Goal: Book appointment/travel/reservation

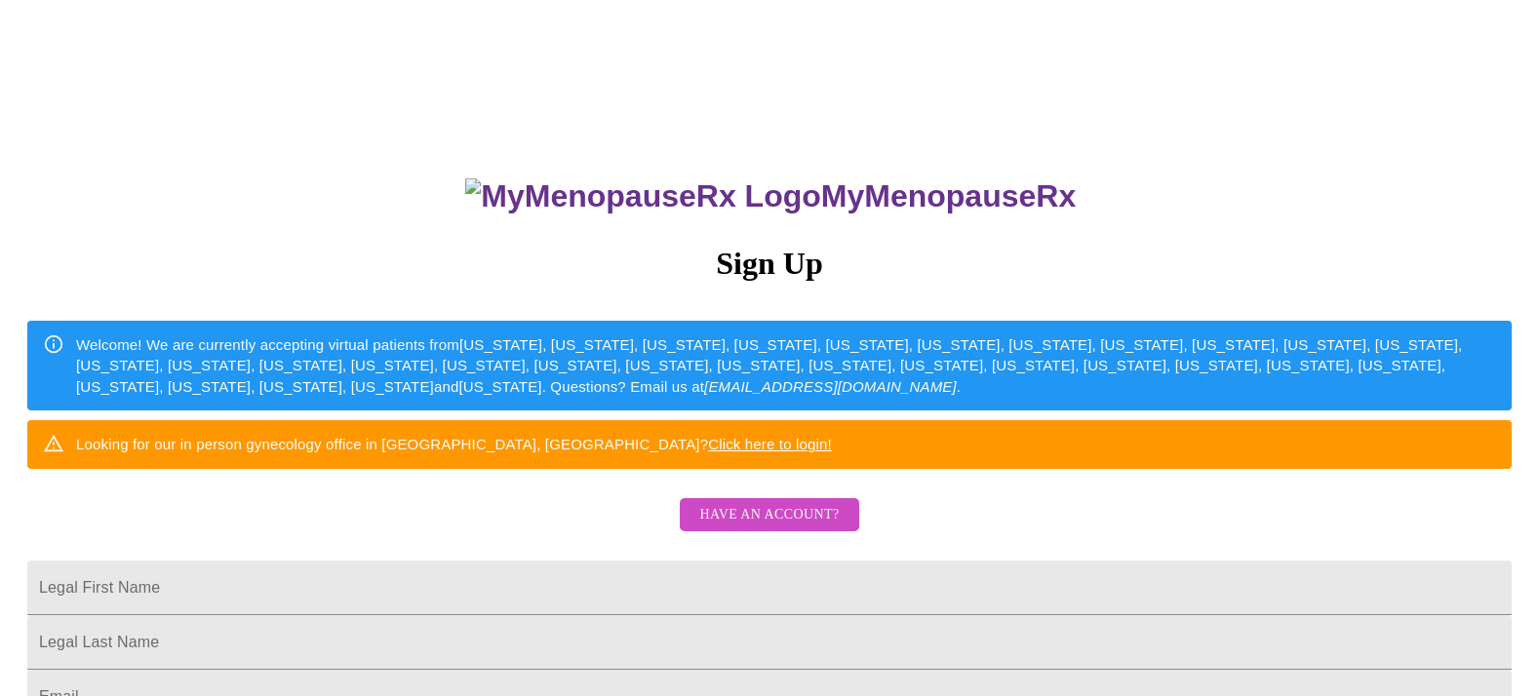
click at [787, 528] on span "Have an account?" at bounding box center [768, 515] width 139 height 24
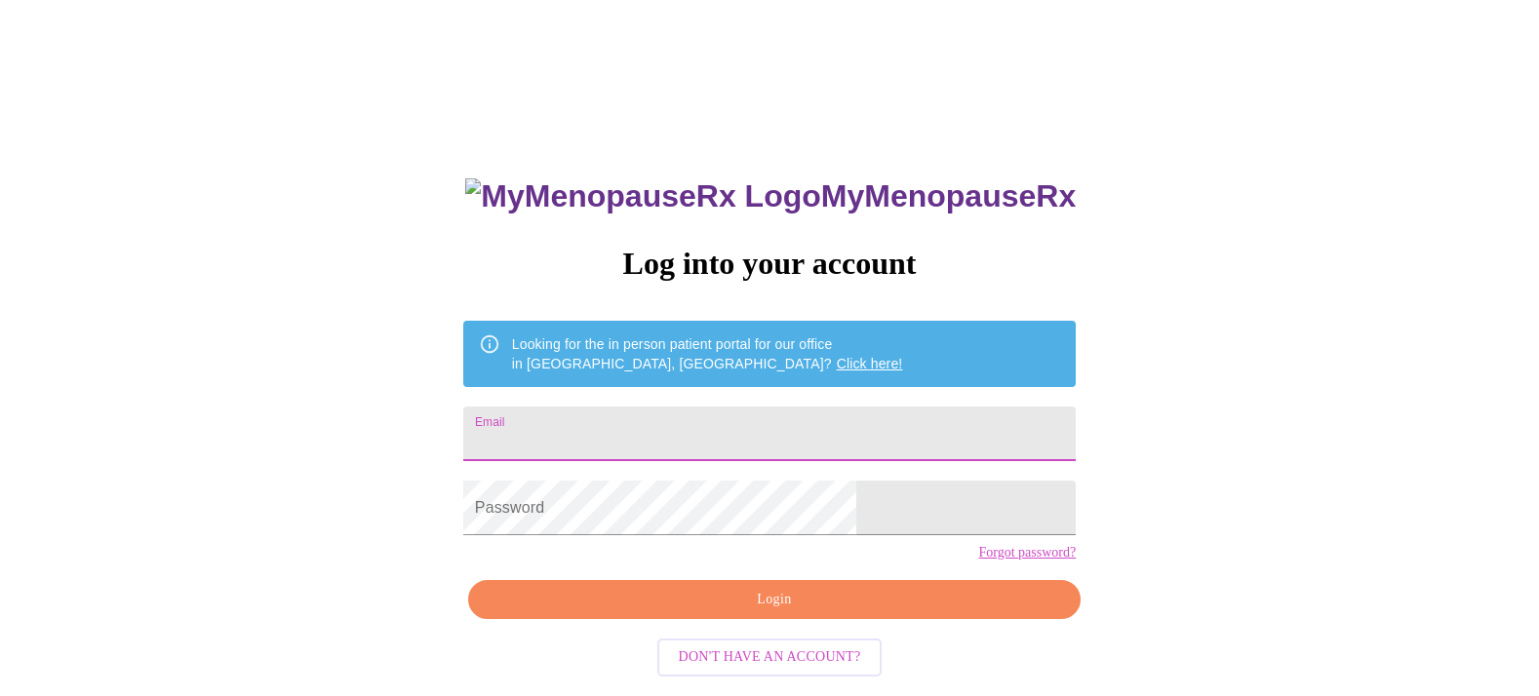
click at [655, 414] on input "Email" at bounding box center [769, 434] width 612 height 55
type input "[EMAIL_ADDRESS][DOMAIN_NAME]"
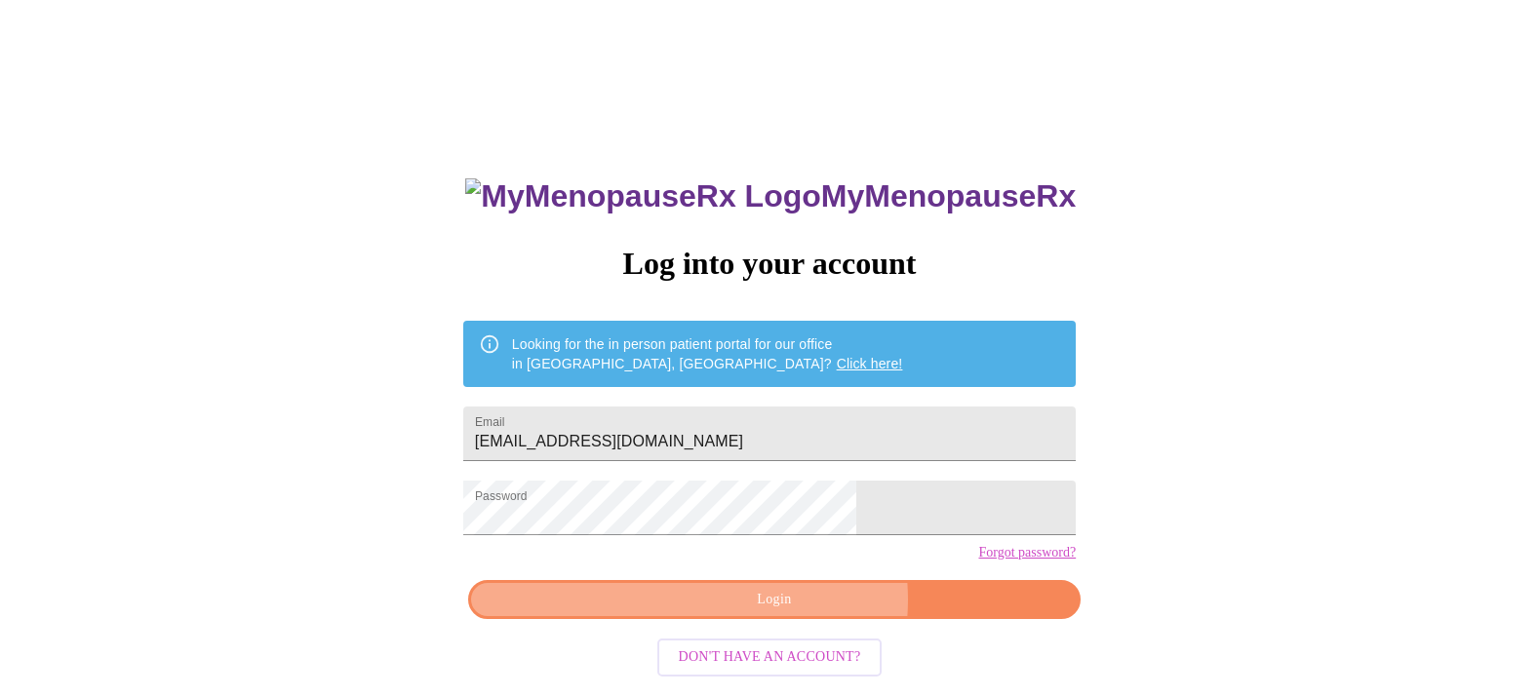
click at [798, 612] on span "Login" at bounding box center [775, 600] width 568 height 24
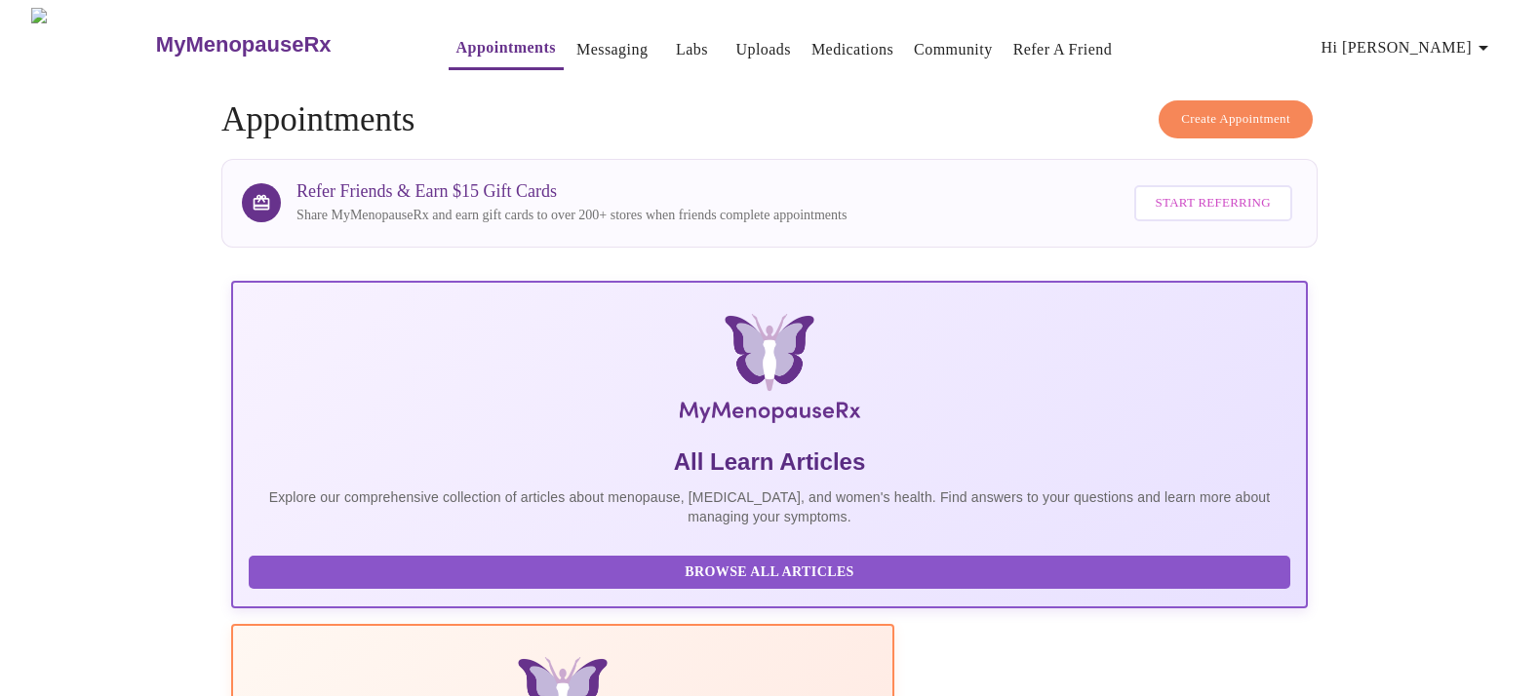
click at [1243, 108] on span "Create Appointment" at bounding box center [1235, 119] width 109 height 22
click at [156, 32] on h3 "MyMenopauseRx" at bounding box center [244, 44] width 176 height 25
click at [1488, 46] on icon "button" at bounding box center [1483, 48] width 10 height 5
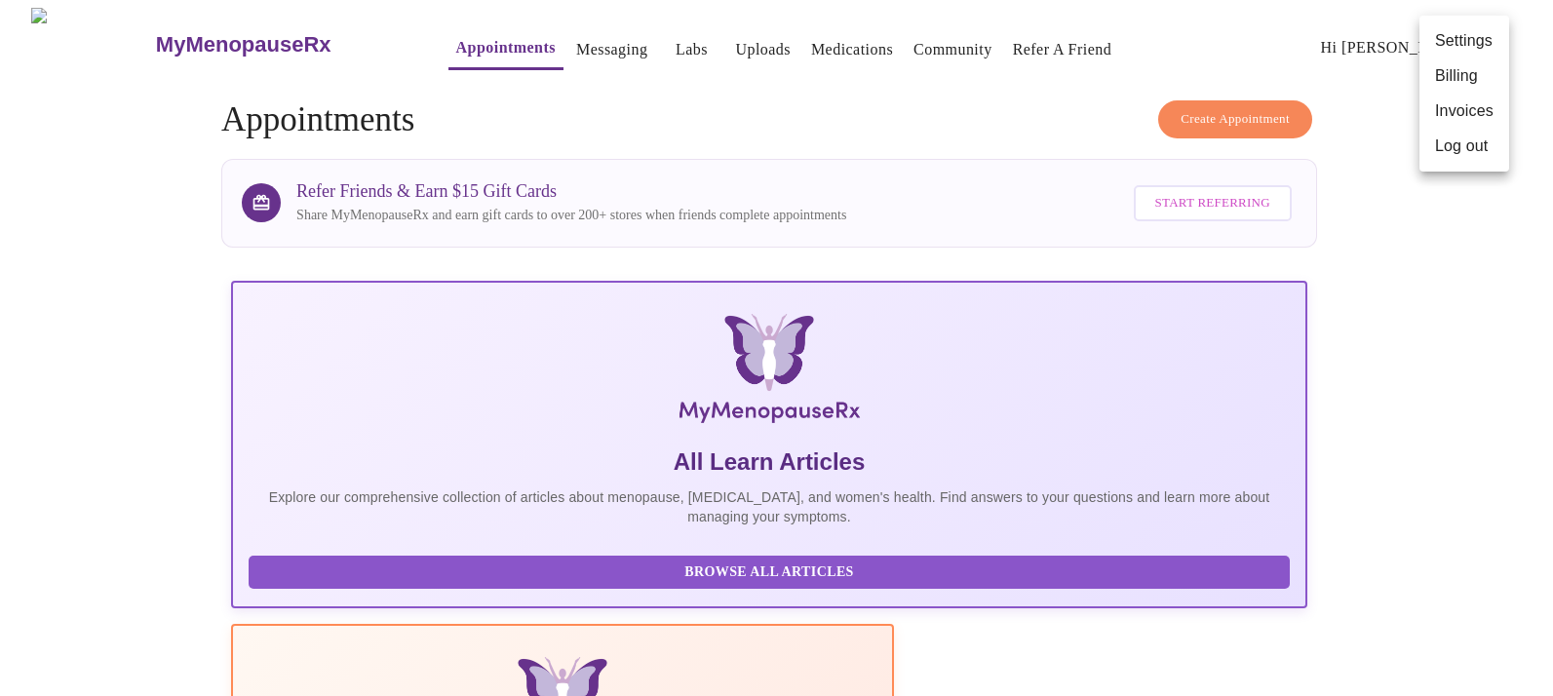
click at [1170, 38] on div at bounding box center [776, 348] width 1553 height 696
